Goal: Transaction & Acquisition: Purchase product/service

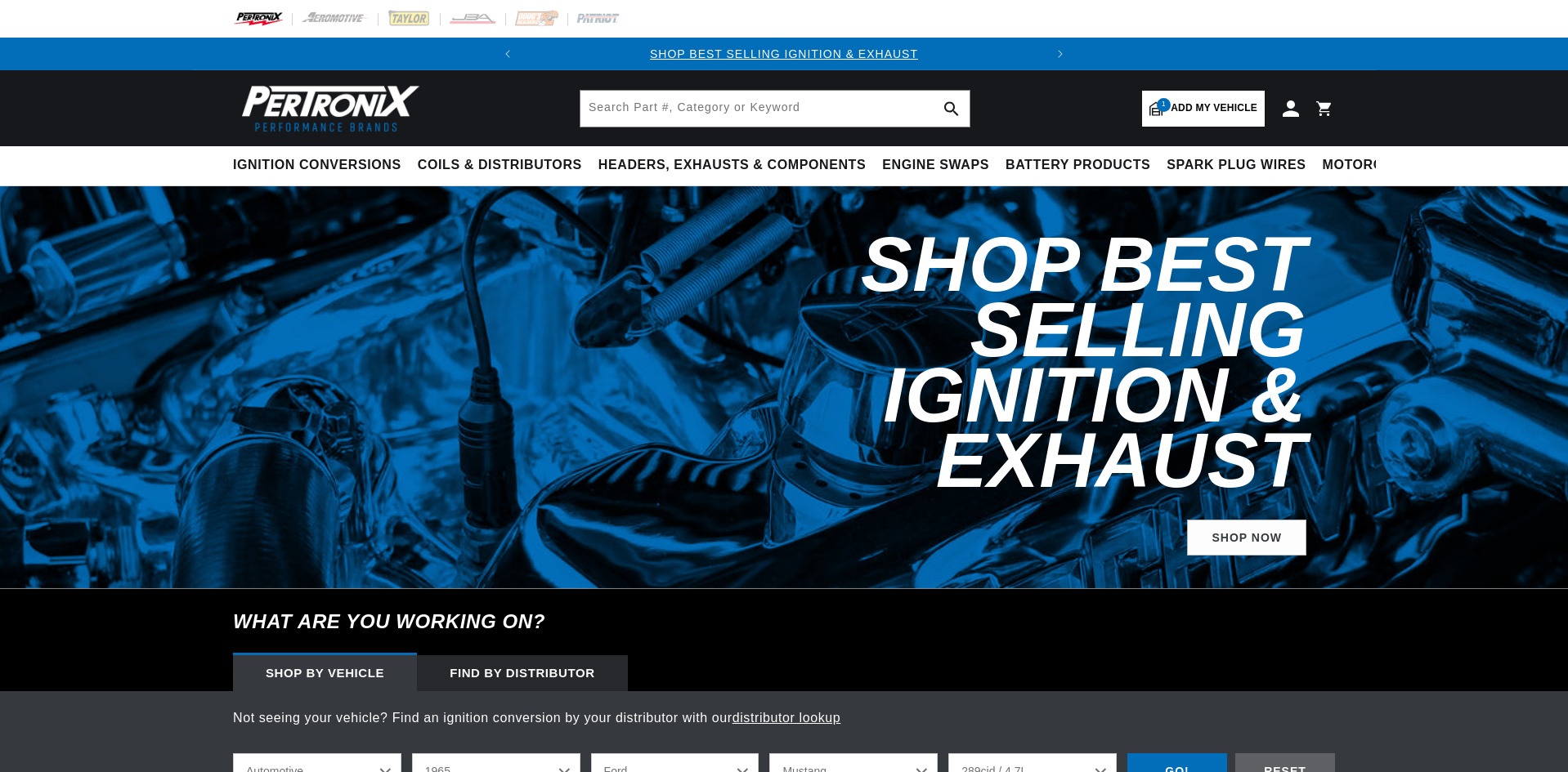
select select "1965"
select select "Ford"
select select "Mustang"
select select "289cid-4.7L"
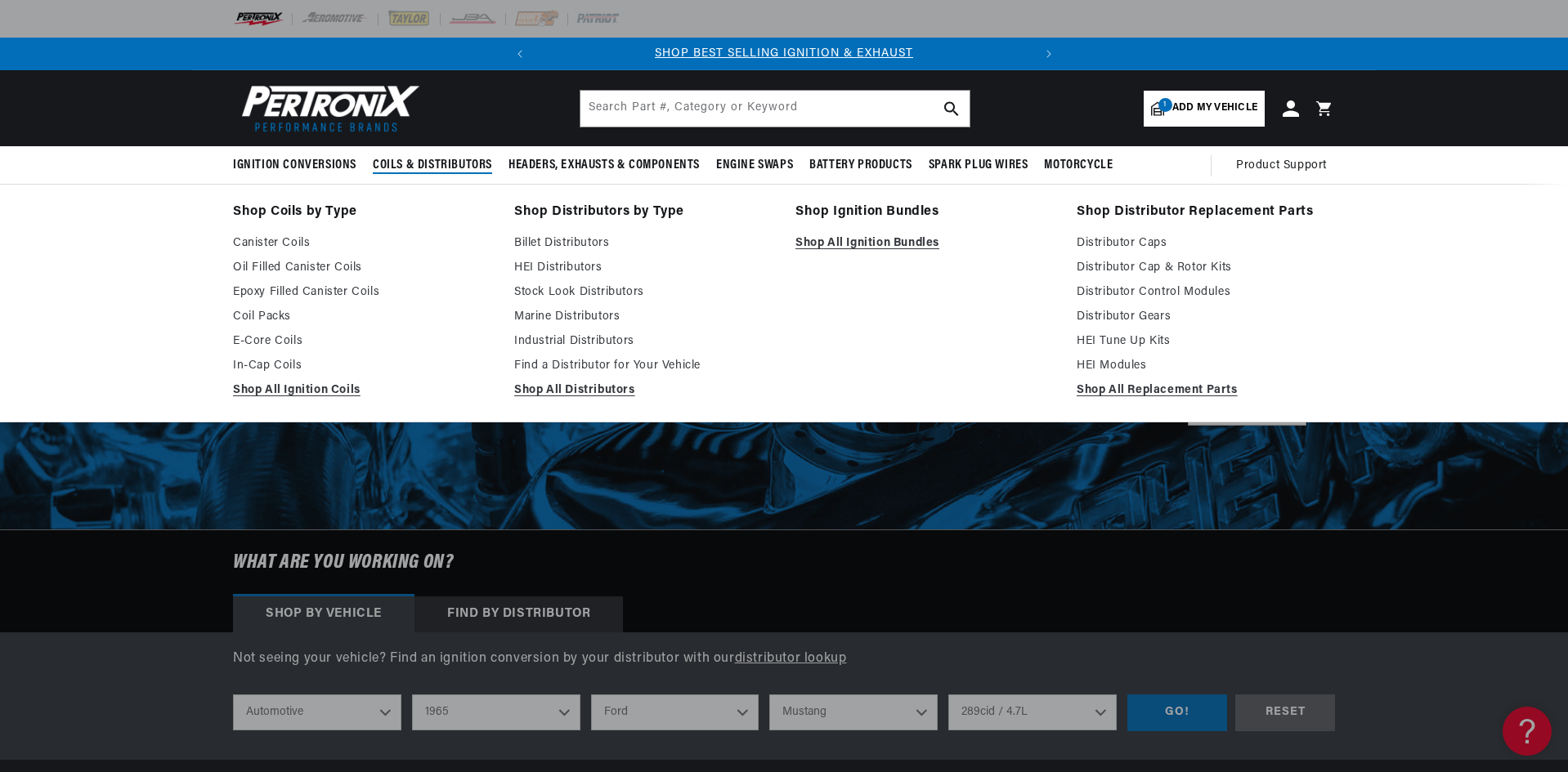
click at [446, 160] on span "Coils & Distributors" at bounding box center [432, 164] width 119 height 17
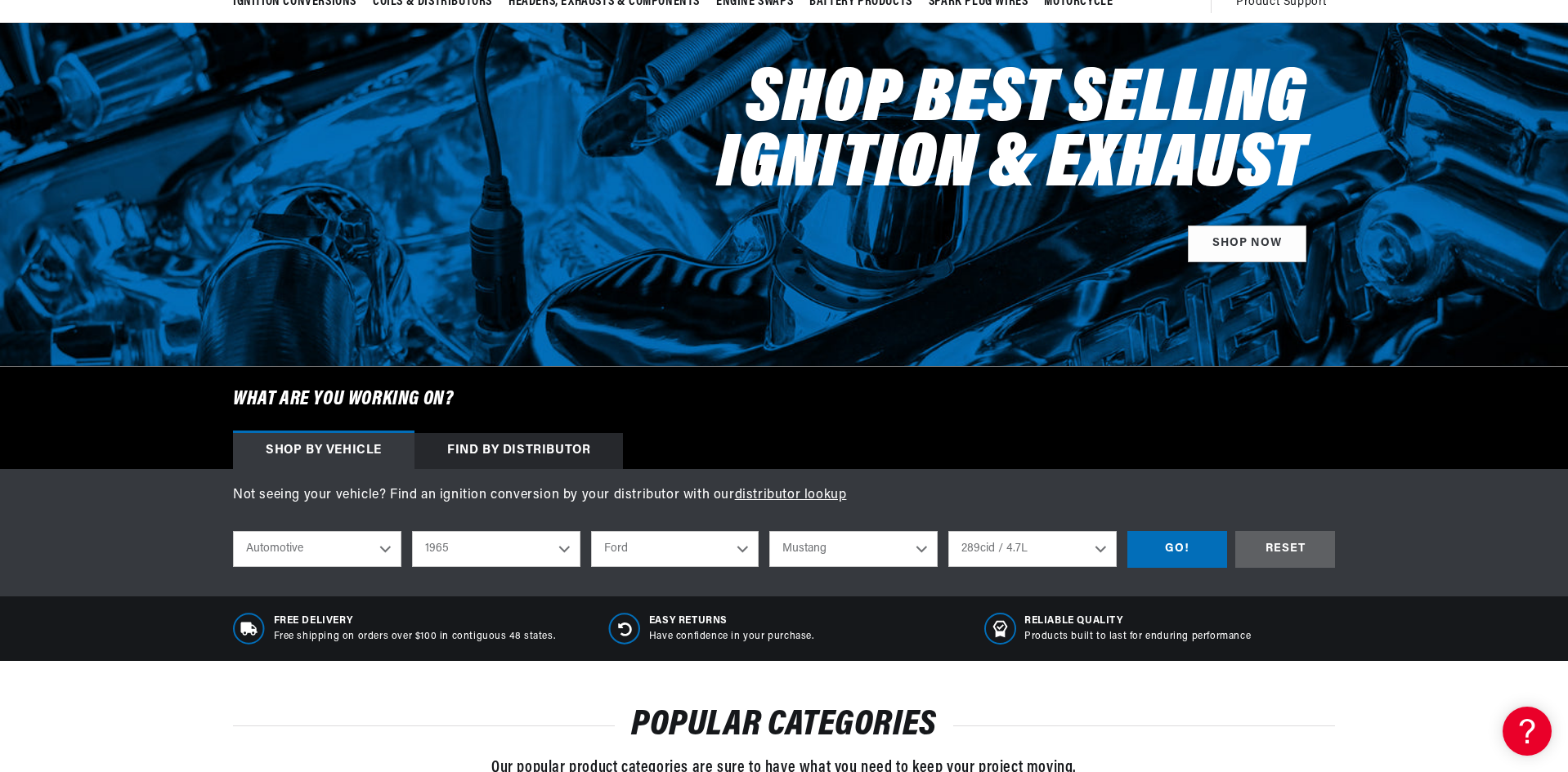
click at [562, 557] on select "2026 2025 2024 2023 2022 2021 2020 2019 2018 2017 2016 2015 2014 2013 2012 2011…" at bounding box center [495, 549] width 168 height 36
click at [412, 532] on select "2026 2025 2024 2023 2022 2021 2020 2019 2018 2017 2016 2015 2014 2013 2012 2011…" at bounding box center [495, 549] width 168 height 36
select select "1984"
select select "Engine"
click at [649, 555] on select "American Motors Avanti Buick Cadillac Chevrolet Chrysler Dodge Excalibur Ford G…" at bounding box center [675, 549] width 168 height 36
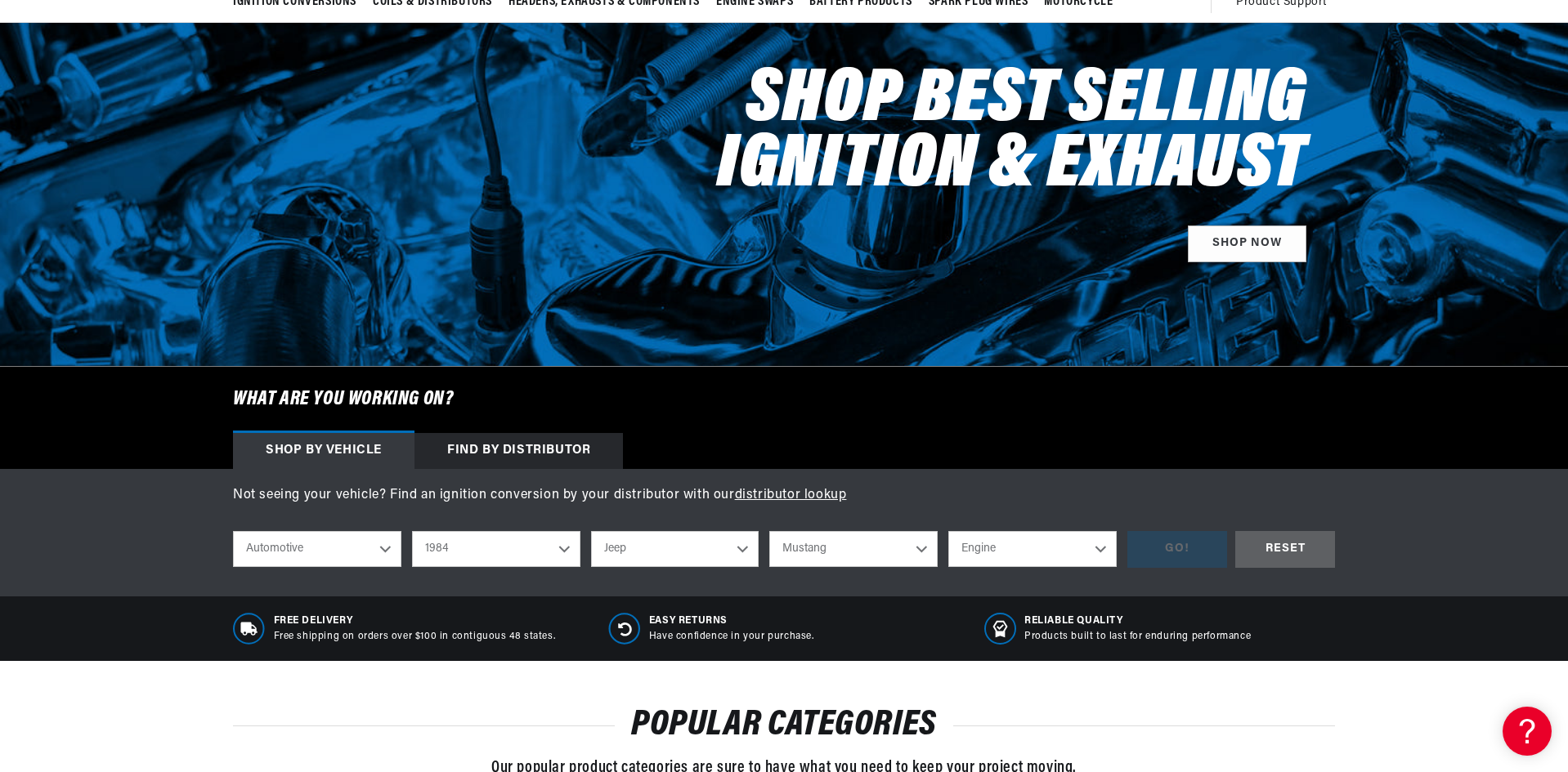
click at [591, 532] on select "American Motors Avanti Buick Cadillac Chevrolet Chrysler Dodge Excalibur Ford G…" at bounding box center [675, 549] width 168 height 36
select select "Jeep"
click at [832, 551] on select "Model Cherokee CJ7 Grand Wagoneer J10 J20 Scrambler Wagoneer" at bounding box center [853, 549] width 168 height 36
select select "CJ7"
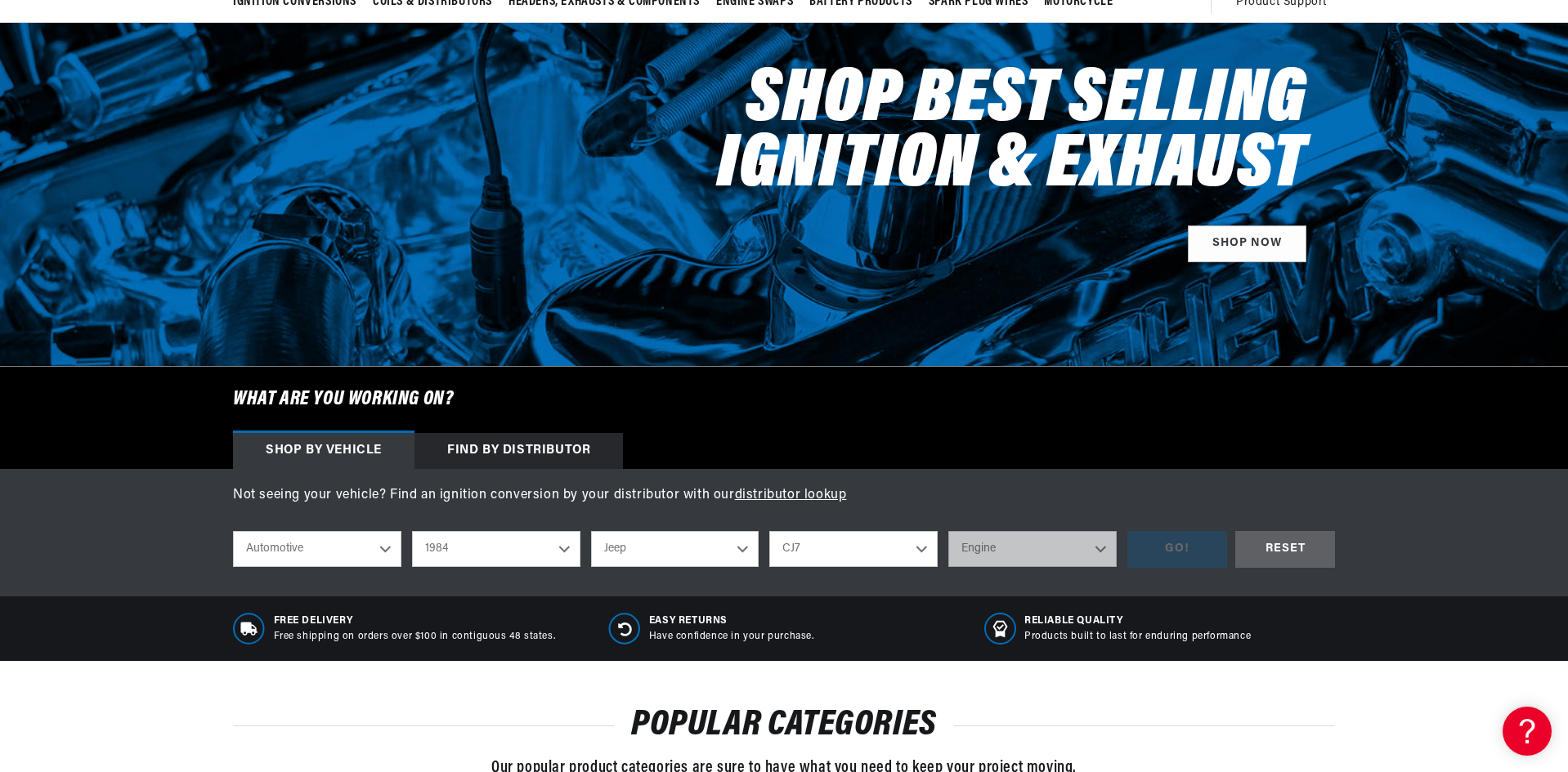
click at [769, 532] on select "Model Cherokee CJ7 Grand Wagoneer J10 J20 Scrambler Wagoneer" at bounding box center [853, 549] width 168 height 36
select select "CJ7"
click at [1005, 560] on select "Engine 4.2L" at bounding box center [1032, 549] width 168 height 36
select select "4.2L"
click at [948, 532] on select "Engine 4.2L" at bounding box center [1032, 549] width 168 height 36
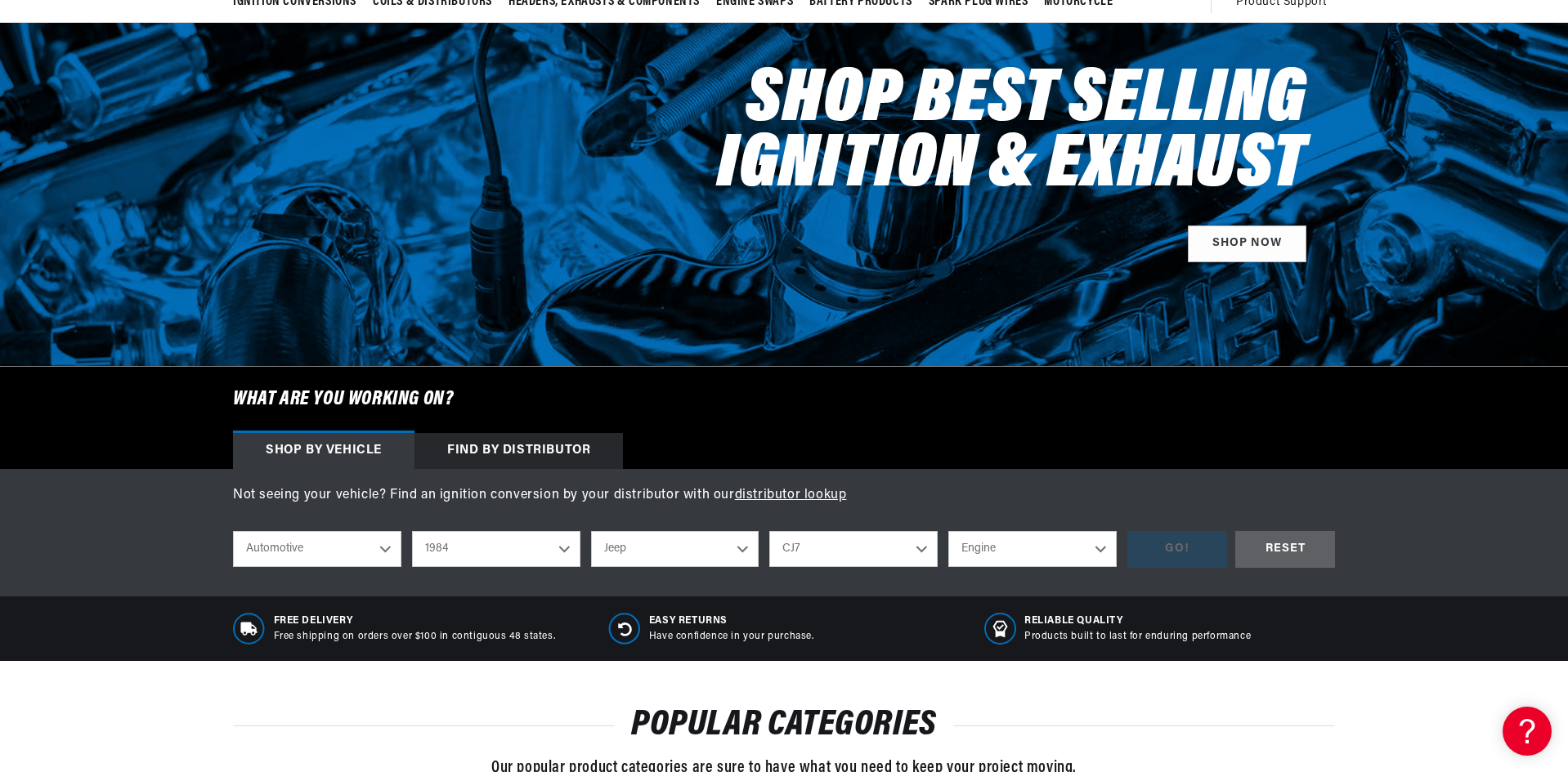
select select "4.2L"
click at [1159, 542] on div "GO!" at bounding box center [1177, 549] width 99 height 36
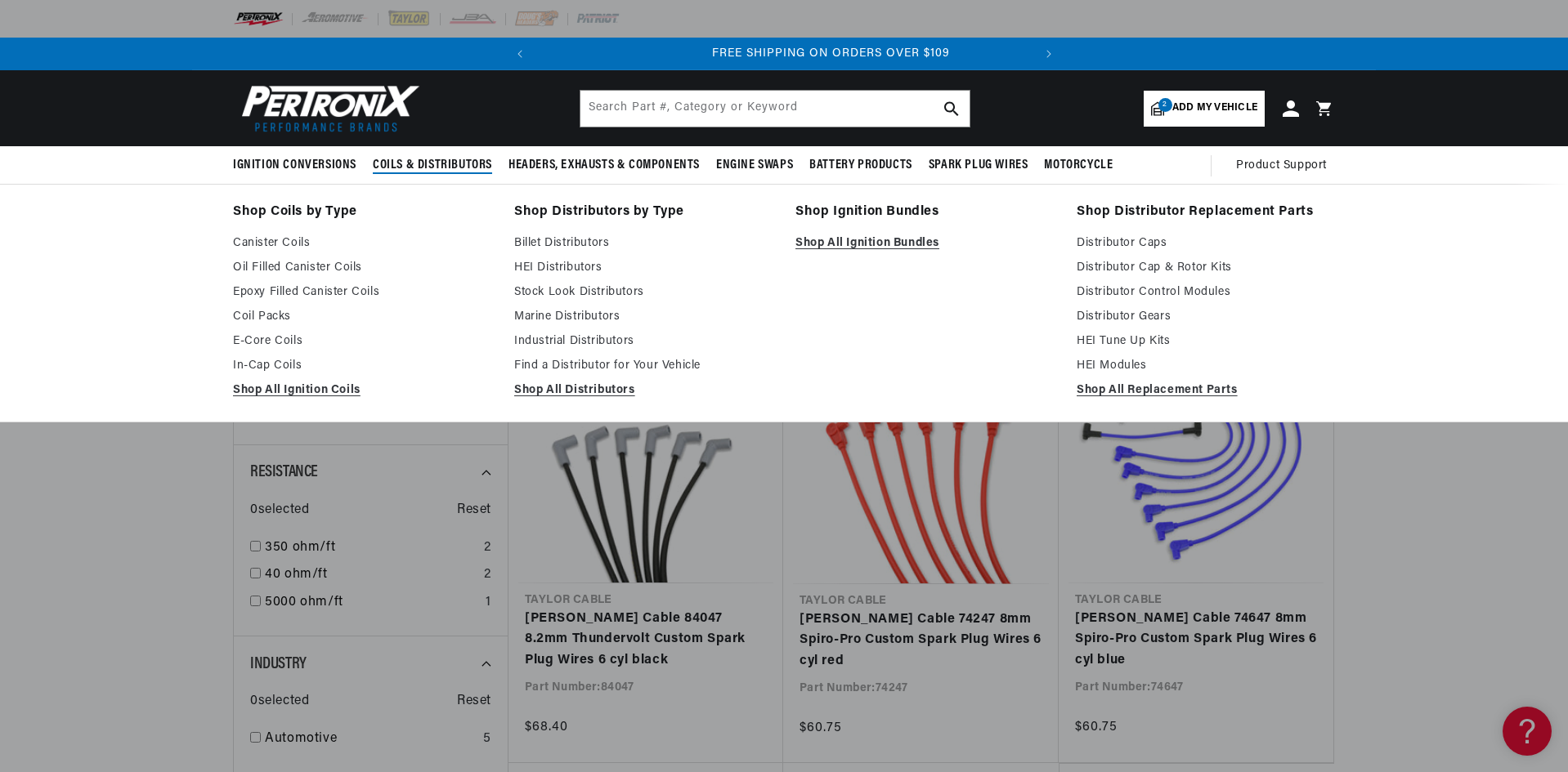
scroll to position [0, 495]
click at [560, 267] on link "HEI Distributors" at bounding box center [643, 268] width 258 height 20
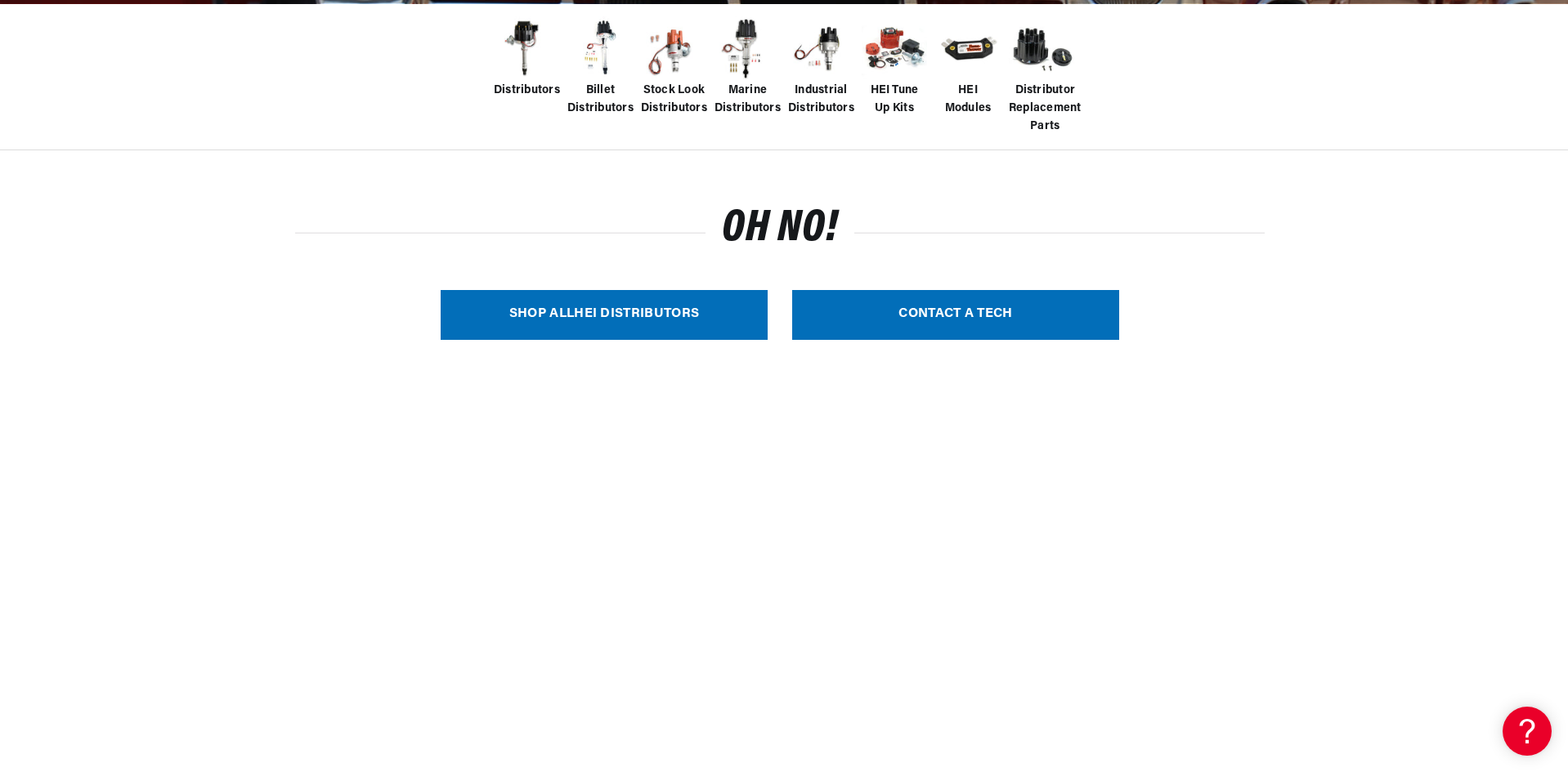
click at [526, 82] on img at bounding box center [526, 49] width 65 height 65
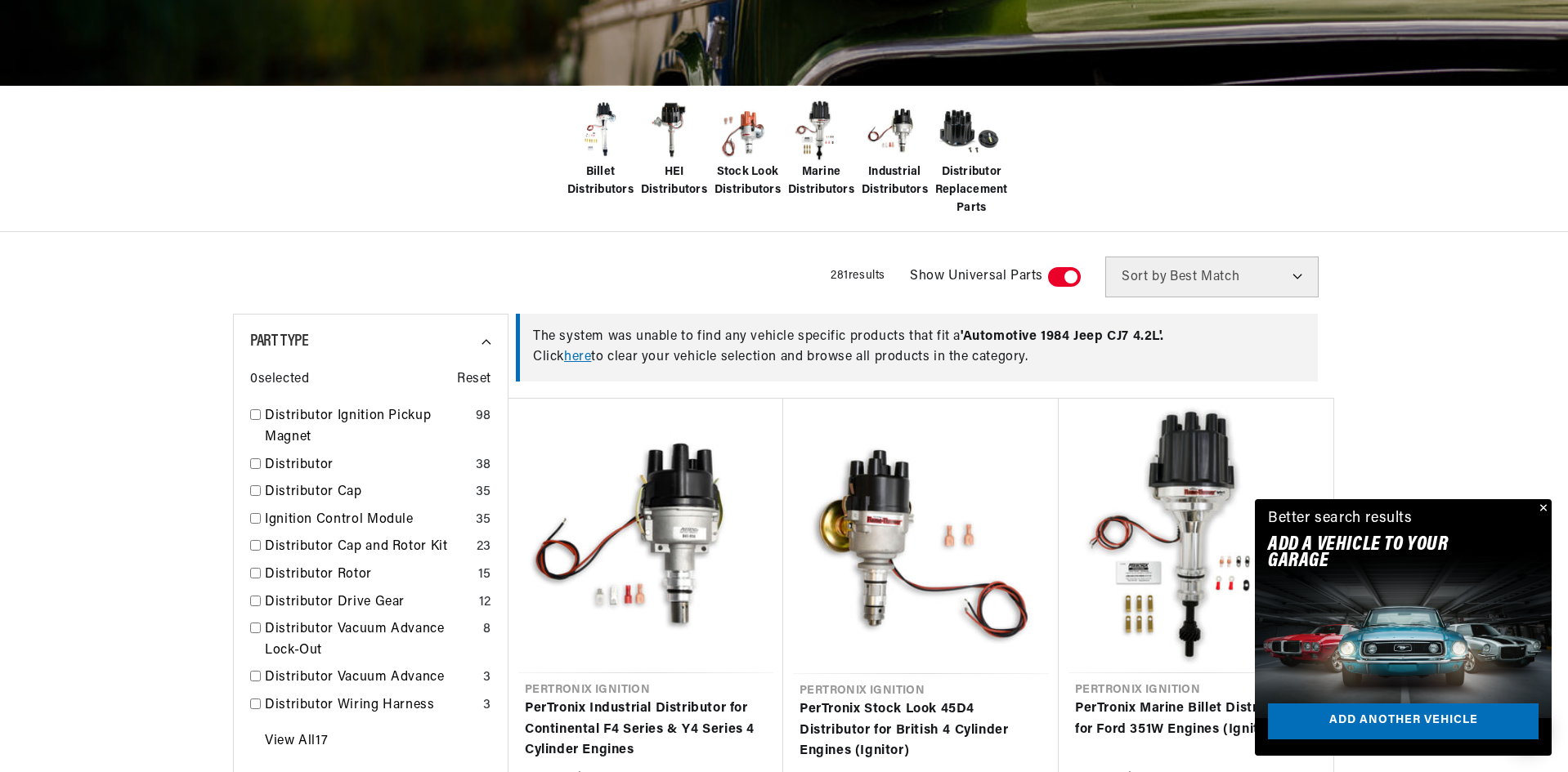
drag, startPoint x: 1063, startPoint y: 275, endPoint x: 960, endPoint y: 323, distance: 113.6
click at [1063, 276] on span at bounding box center [1064, 277] width 33 height 20
click at [1062, 281] on input "checkbox" at bounding box center [1057, 281] width 11 height 0
click at [1543, 505] on button "Close" at bounding box center [1542, 509] width 20 height 20
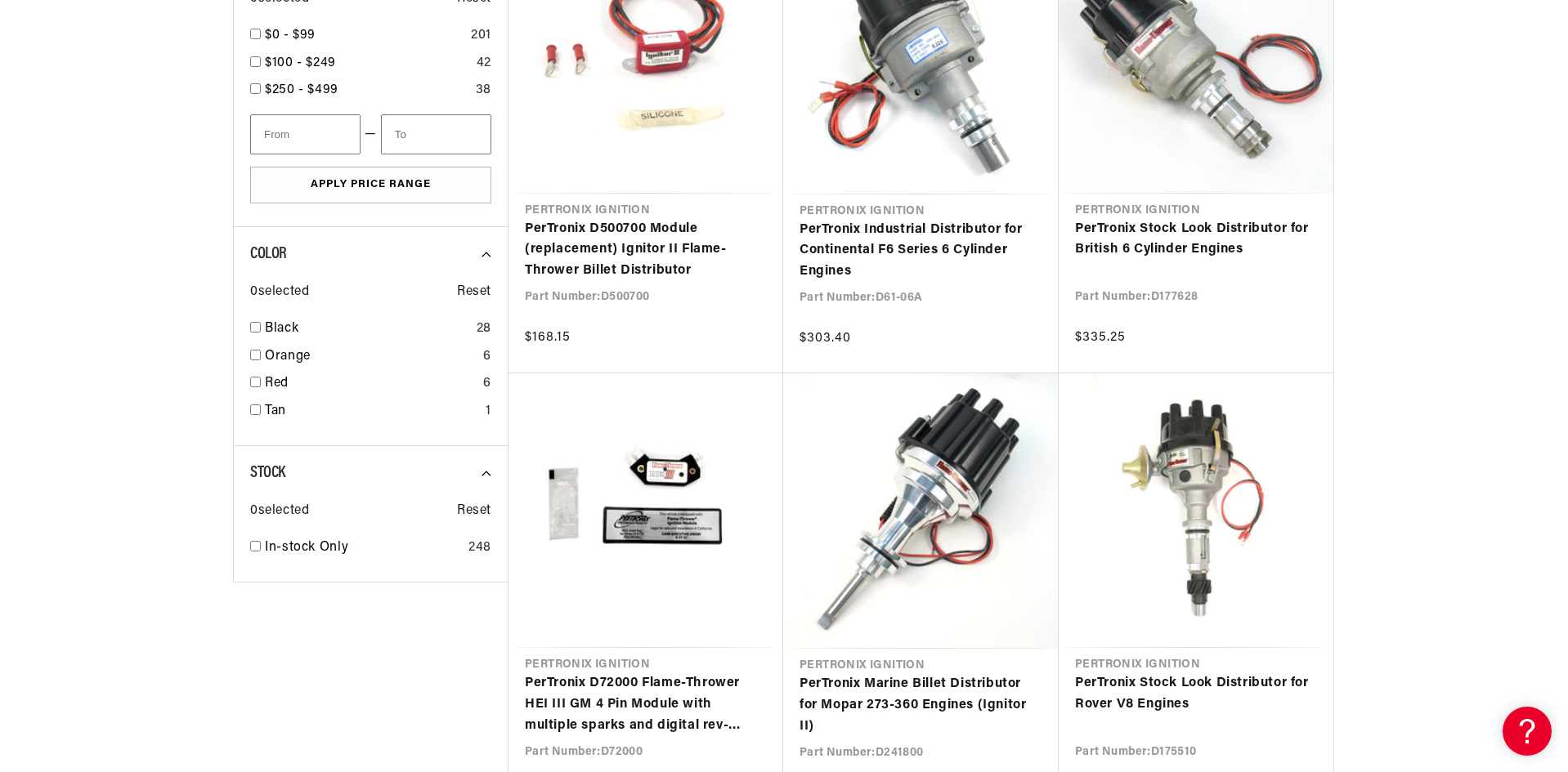
scroll to position [0, 45]
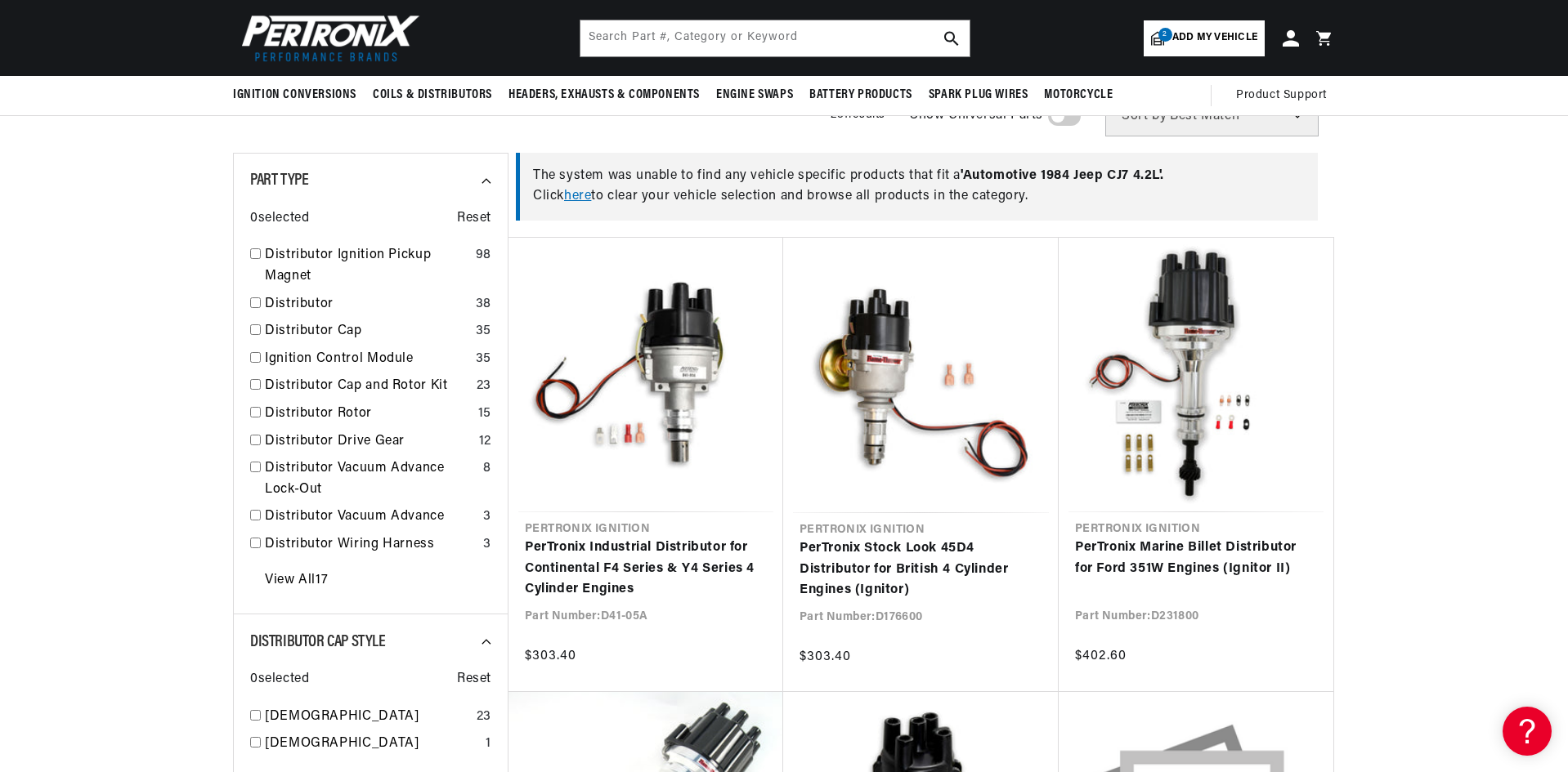
scroll to position [163, 0]
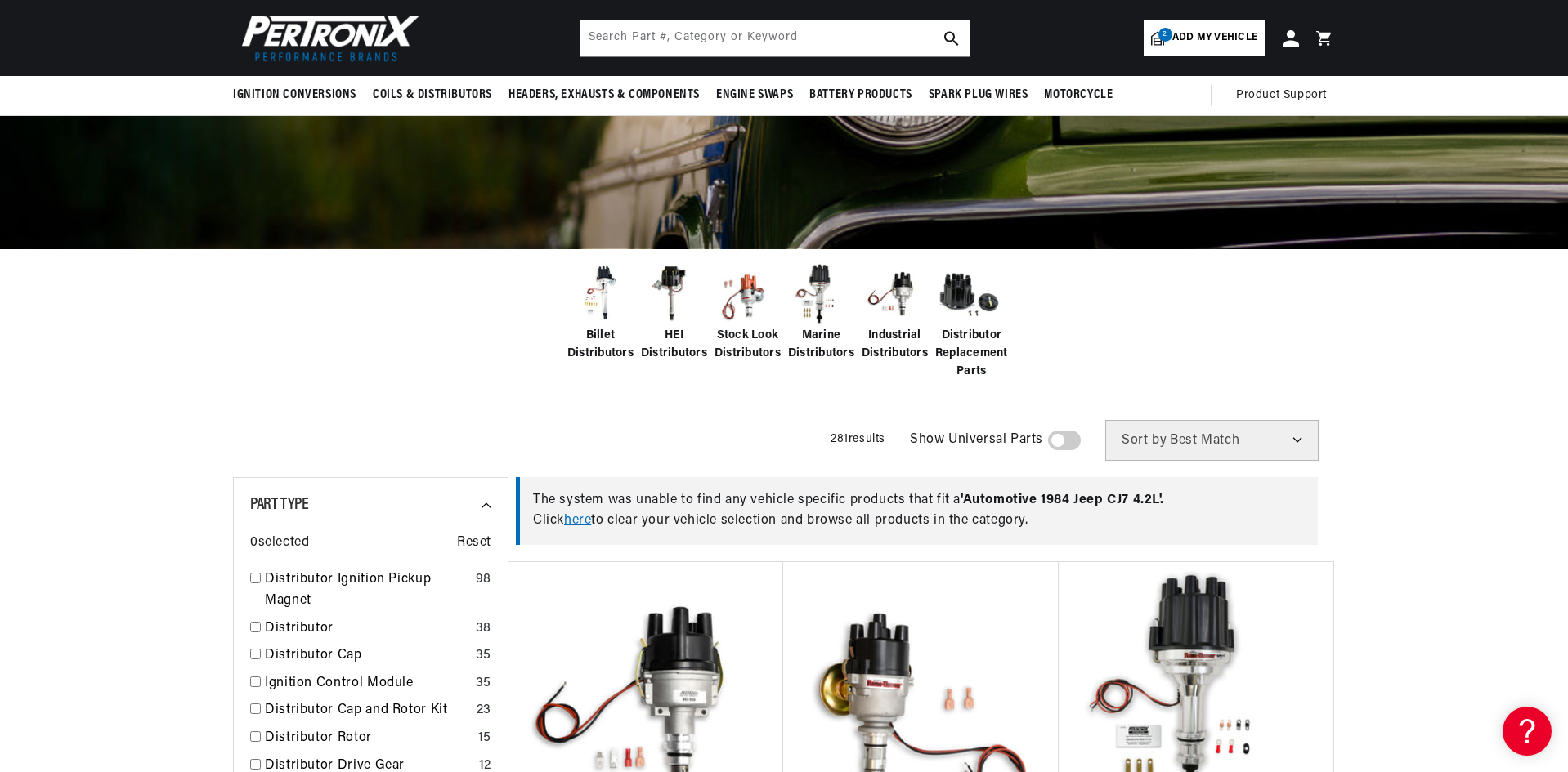
click at [1052, 442] on span at bounding box center [1064, 440] width 33 height 20
click at [1052, 444] on input "checkbox" at bounding box center [1057, 444] width 11 height 0
